Goal: Check status: Check status

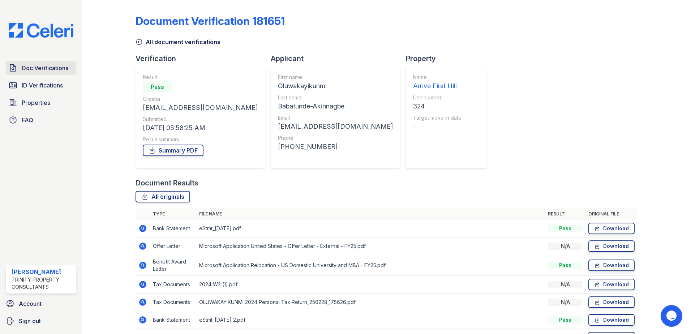
click at [44, 70] on span "Doc Verifications" at bounding box center [45, 68] width 47 height 9
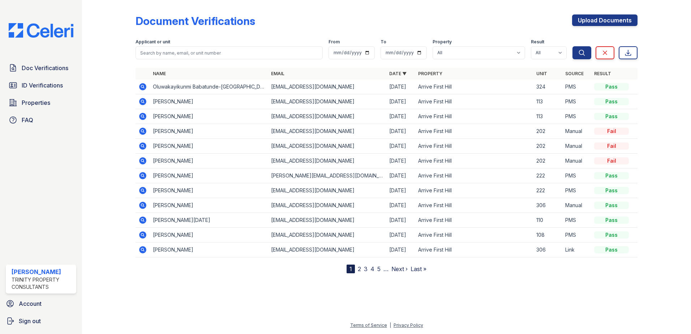
click at [143, 103] on icon at bounding box center [142, 101] width 7 height 7
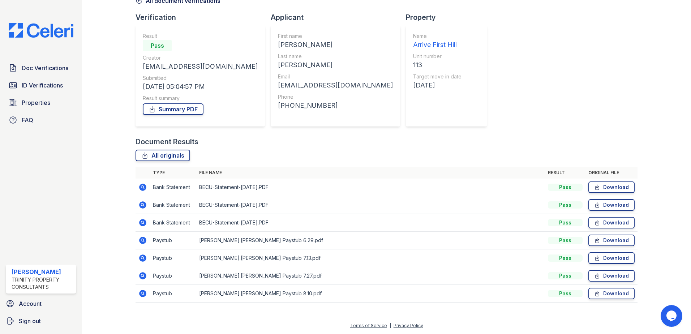
scroll to position [42, 0]
click at [141, 293] on icon at bounding box center [142, 293] width 7 height 7
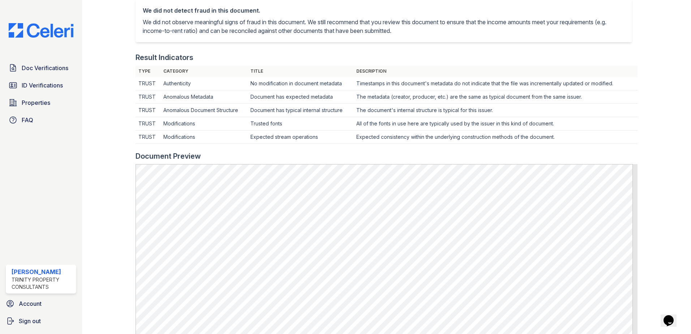
scroll to position [181, 0]
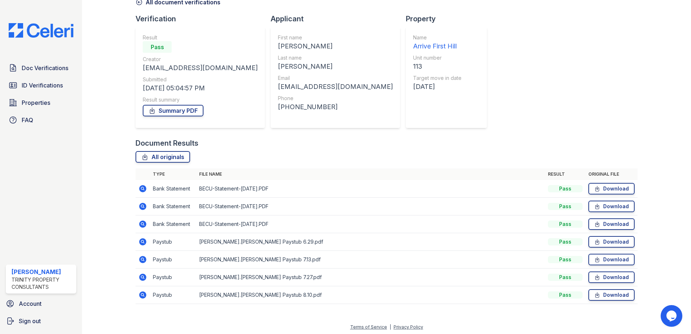
scroll to position [42, 0]
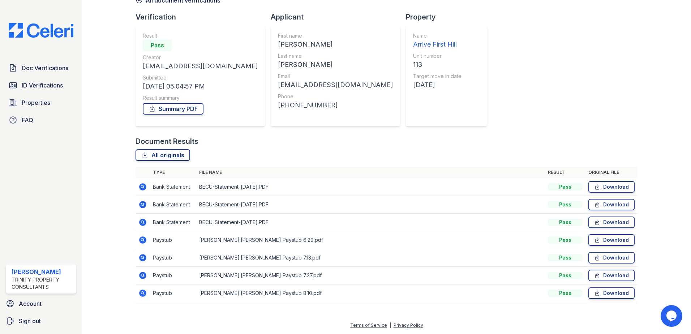
click at [142, 276] on icon at bounding box center [142, 275] width 9 height 9
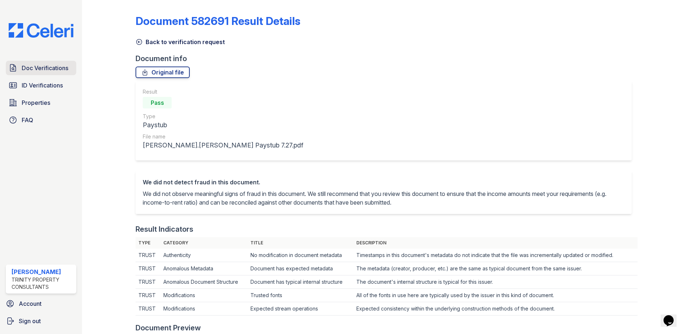
click at [59, 74] on link "Doc Verifications" at bounding box center [41, 68] width 71 height 14
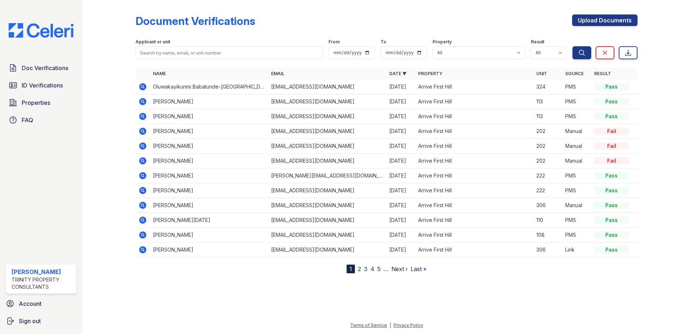
click at [142, 115] on icon at bounding box center [142, 116] width 9 height 9
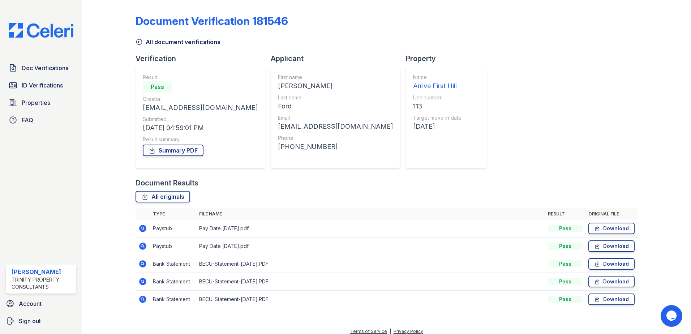
click at [140, 249] on icon at bounding box center [142, 246] width 9 height 9
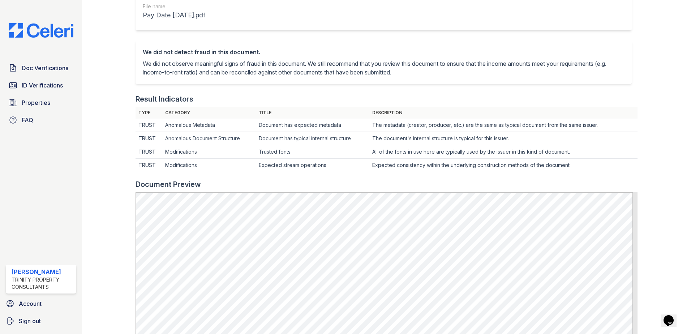
scroll to position [58, 0]
